Goal: Task Accomplishment & Management: Use online tool/utility

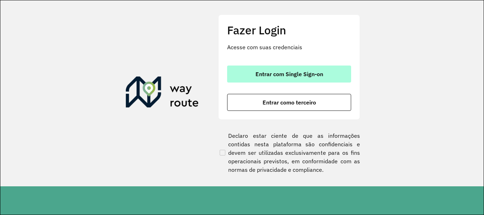
click at [301, 72] on span "Entrar com Single Sign-on" at bounding box center [289, 74] width 68 height 6
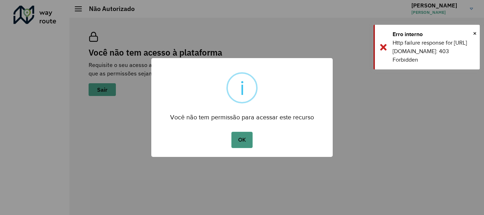
click at [239, 141] on button "OK" at bounding box center [241, 140] width 21 height 16
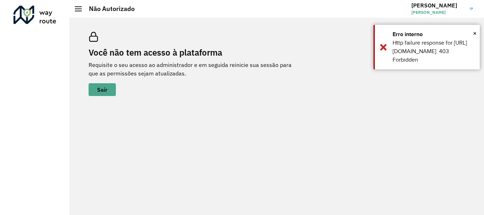
click at [84, 12] on h2 "Não Autorizado" at bounding box center [108, 9] width 53 height 8
click at [80, 10] on div at bounding box center [78, 8] width 7 height 5
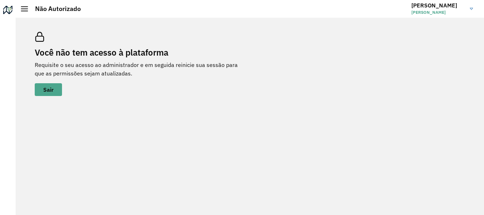
click at [472, 10] on img at bounding box center [470, 9] width 3 height 2
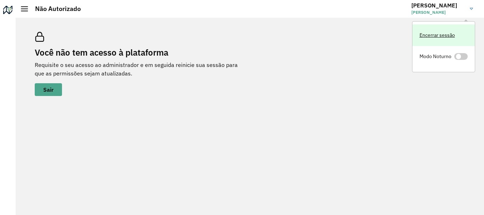
click at [442, 34] on link "Encerrar sessão" at bounding box center [443, 35] width 62 height 22
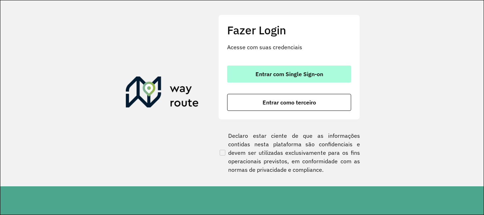
click at [290, 78] on button "Entrar com Single Sign-on" at bounding box center [289, 74] width 124 height 17
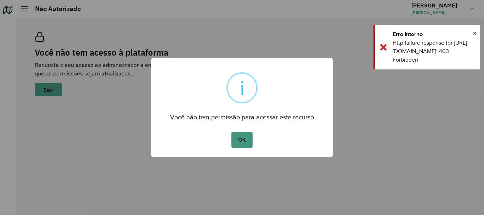
click at [249, 141] on button "OK" at bounding box center [241, 140] width 21 height 16
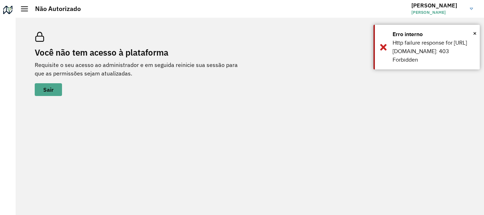
click at [471, 7] on link "Matheus Matheus Coutinho" at bounding box center [444, 9] width 67 height 18
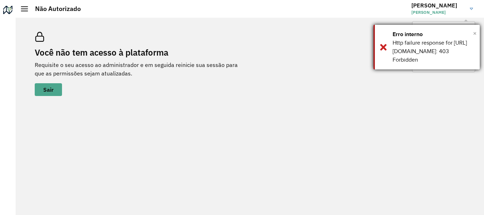
click at [475, 32] on span "×" at bounding box center [475, 33] width 4 height 11
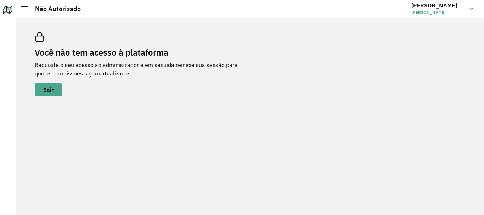
click at [471, 10] on link "Matheus Matheus Coutinho" at bounding box center [444, 9] width 67 height 18
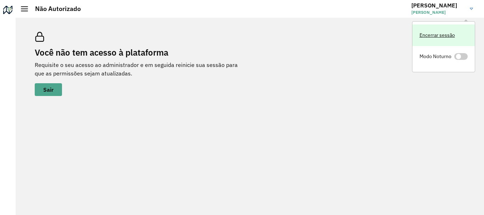
click at [452, 33] on link "Encerrar sessão" at bounding box center [443, 35] width 62 height 22
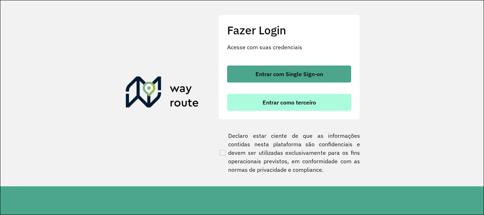
click at [274, 102] on span "Entrar como terceiro" at bounding box center [288, 102] width 53 height 6
